Goal: Check status: Check status

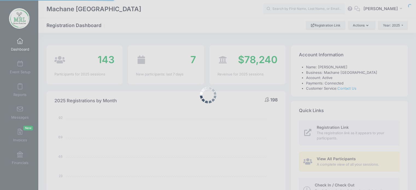
select select
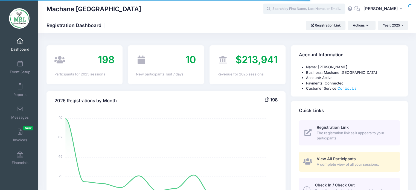
click at [289, 7] on input "text" at bounding box center [304, 9] width 82 height 11
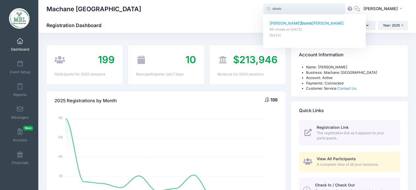
click at [301, 23] on strong "Domb" at bounding box center [306, 23] width 11 height 5
type input "Faigy Dombroff (9th Grade, Aug-14, 2025)"
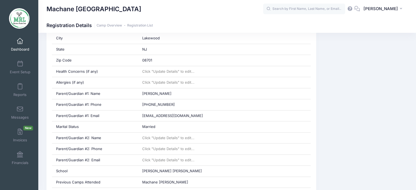
scroll to position [209, 0]
